Goal: Use online tool/utility: Utilize a website feature to perform a specific function

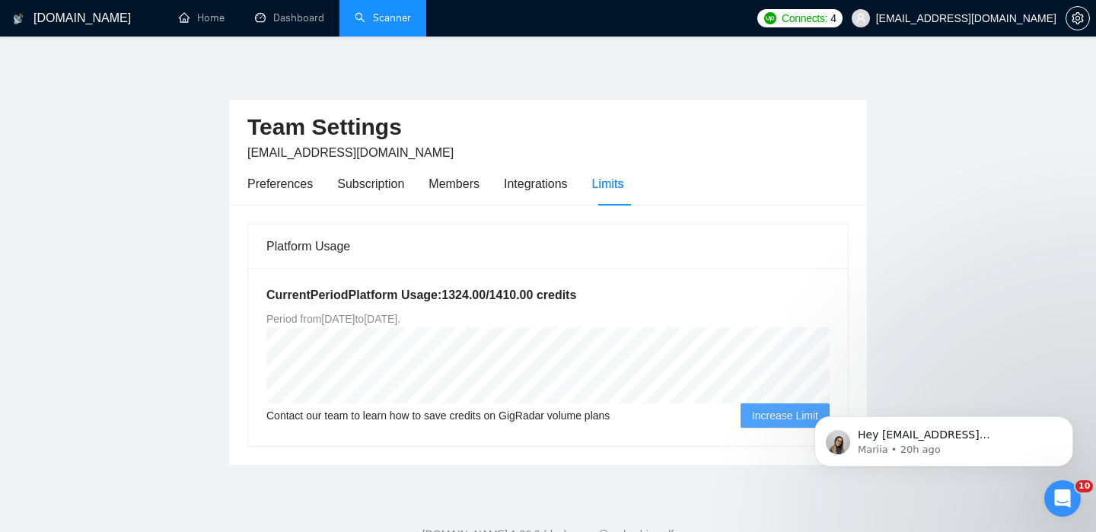
click at [384, 21] on link "Scanner" at bounding box center [383, 17] width 56 height 13
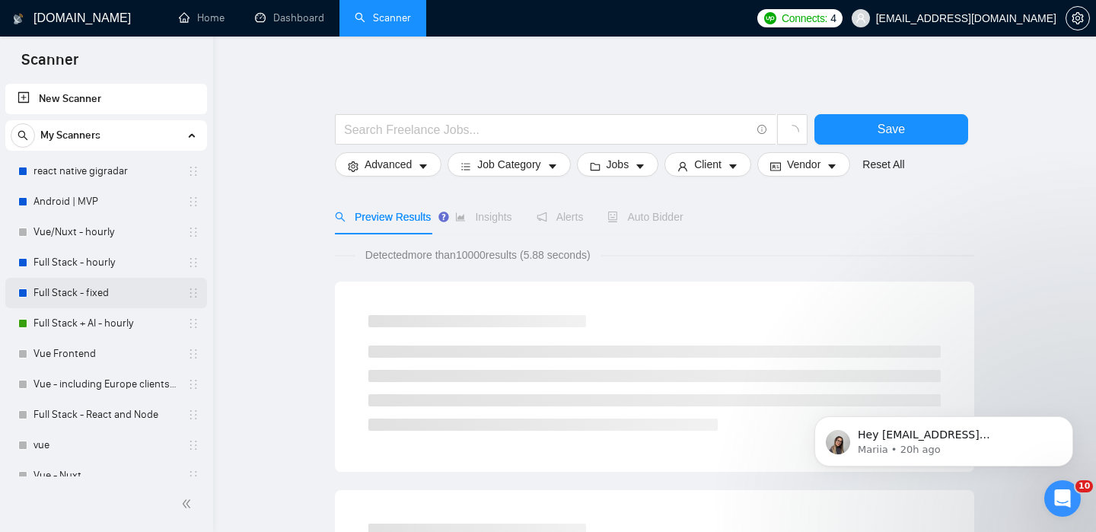
click at [92, 307] on link "Full Stack - fixed" at bounding box center [105, 293] width 145 height 30
click at [101, 314] on link "Full Stack + AI - hourly" at bounding box center [105, 323] width 145 height 30
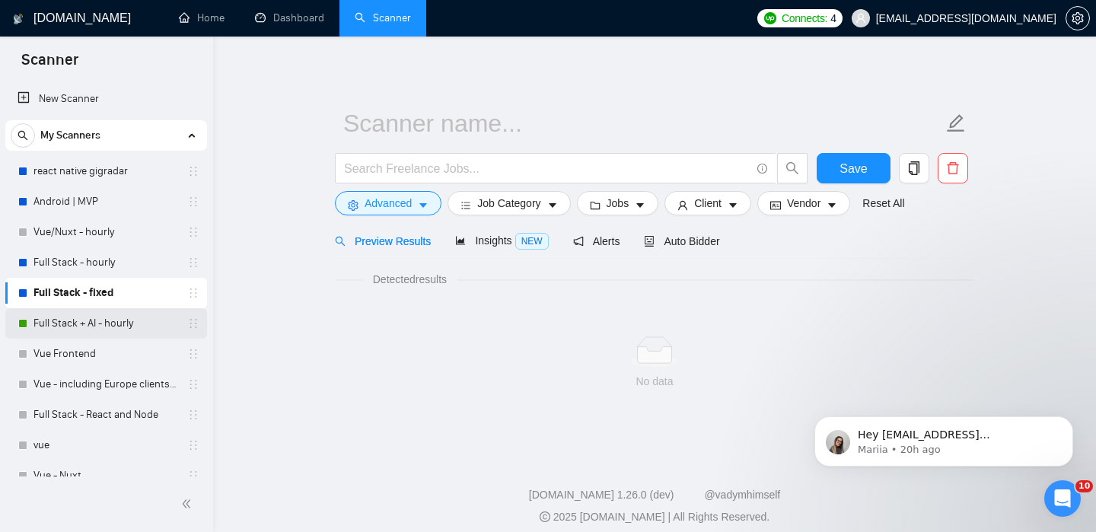
click at [100, 324] on link "Full Stack + AI - hourly" at bounding box center [105, 323] width 145 height 30
